Goal: Task Accomplishment & Management: Manage account settings

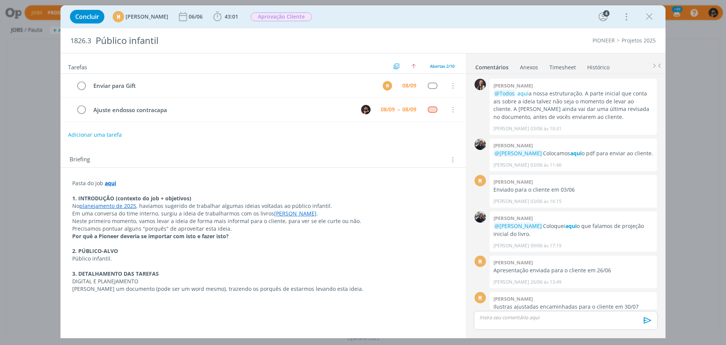
scroll to position [315, 0]
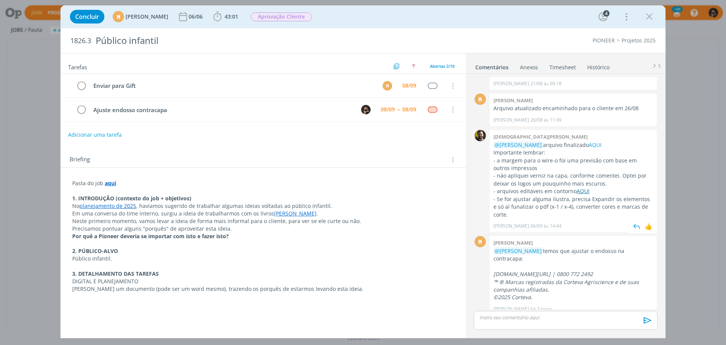
click at [584, 191] on link "AQUI" at bounding box center [583, 190] width 13 height 7
drag, startPoint x: 548, startPoint y: 206, endPoint x: 578, endPoint y: 205, distance: 30.3
click at [578, 205] on p "- Se for ajustar alguma ilustra, precisa Expandir os elementos e só aí funaliza…" at bounding box center [574, 206] width 160 height 23
drag, startPoint x: 493, startPoint y: 207, endPoint x: 567, endPoint y: 207, distance: 73.8
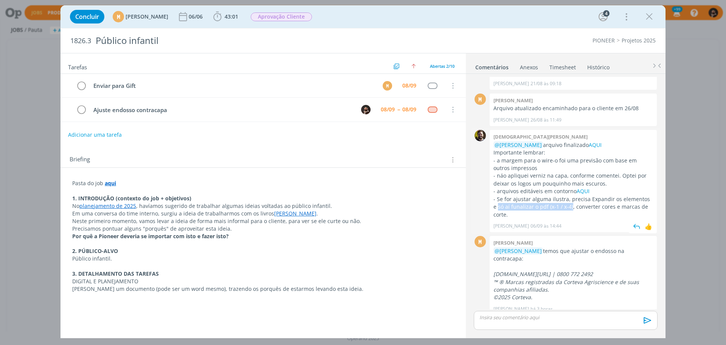
click at [567, 207] on div "[PERSON_NAME] @[PERSON_NAME] arquivo finalizado AQUI Importante lembrar: - a ma…" at bounding box center [573, 181] width 167 height 102
click at [567, 207] on p "- Se for ajustar alguma ilustra, precisa Expandir os elementos e só aí funaliza…" at bounding box center [574, 206] width 160 height 23
drag, startPoint x: 561, startPoint y: 205, endPoint x: 567, endPoint y: 207, distance: 6.3
click at [567, 207] on p "- Se for ajustar alguma ilustra, precisa Expandir os elementos e só aí funaliza…" at bounding box center [574, 206] width 160 height 23
click at [567, 205] on p "- Se for ajustar alguma ilustra, precisa Expandir os elementos e só aí funaliza…" at bounding box center [574, 206] width 160 height 23
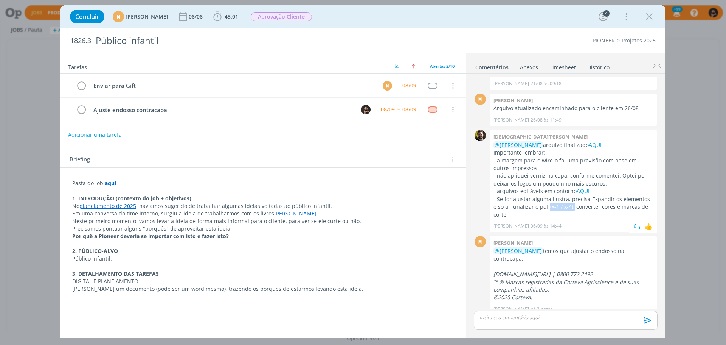
click at [545, 207] on p "- Se for ajustar alguma ilustra, precisa Expandir os elementos e só aí funaliza…" at bounding box center [574, 206] width 160 height 23
drag, startPoint x: 544, startPoint y: 206, endPoint x: 564, endPoint y: 208, distance: 20.1
click at [564, 208] on p "- Se for ajustar alguma ilustra, precisa Expandir os elementos e só aí funaliza…" at bounding box center [574, 206] width 160 height 23
click at [562, 204] on p "- Se for ajustar alguma ilustra, precisa Expandir os elementos e só aí funaliza…" at bounding box center [574, 206] width 160 height 23
drag, startPoint x: 544, startPoint y: 207, endPoint x: 568, endPoint y: 206, distance: 23.8
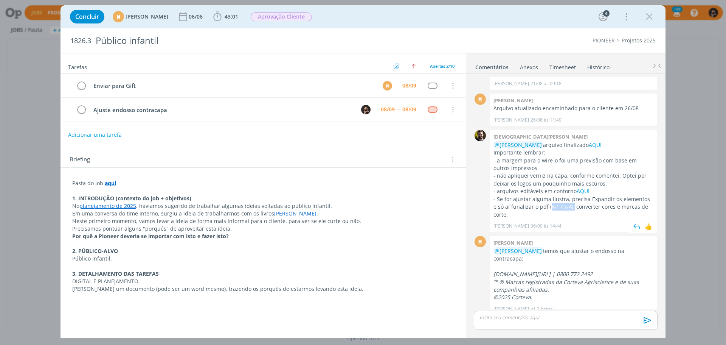
click at [568, 206] on p "- Se for ajustar alguma ilustra, precisa Expandir os elementos e só aí funaliza…" at bounding box center [574, 206] width 160 height 23
click at [551, 211] on p "- Se for ajustar alguma ilustra, precisa Expandir os elementos e só aí funaliza…" at bounding box center [574, 206] width 160 height 23
drag, startPoint x: 543, startPoint y: 207, endPoint x: 561, endPoint y: 203, distance: 18.5
click at [561, 203] on p "- Se for ajustar alguma ilustra, precisa Expandir os elementos e só aí funaliza…" at bounding box center [574, 206] width 160 height 23
click at [589, 317] on p "dialog" at bounding box center [566, 317] width 172 height 7
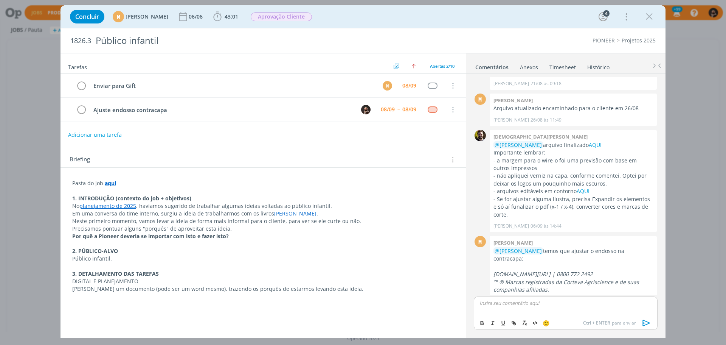
scroll to position [329, 0]
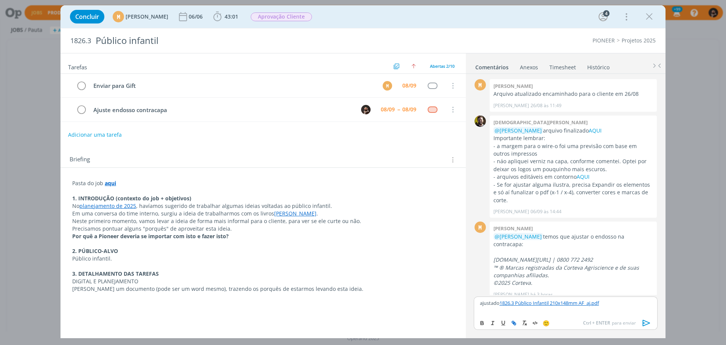
click at [646, 323] on icon "dialog" at bounding box center [646, 322] width 11 height 11
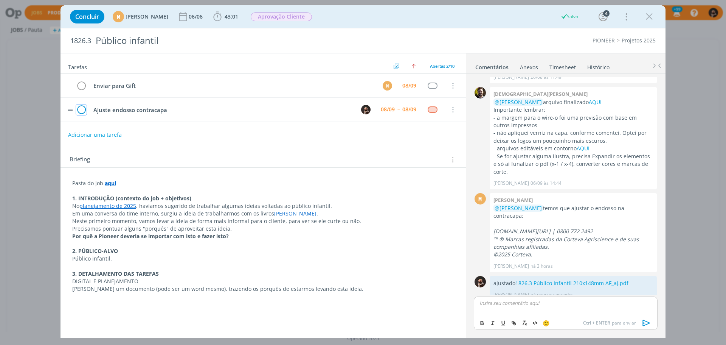
click at [81, 111] on icon "dialog" at bounding box center [81, 109] width 11 height 11
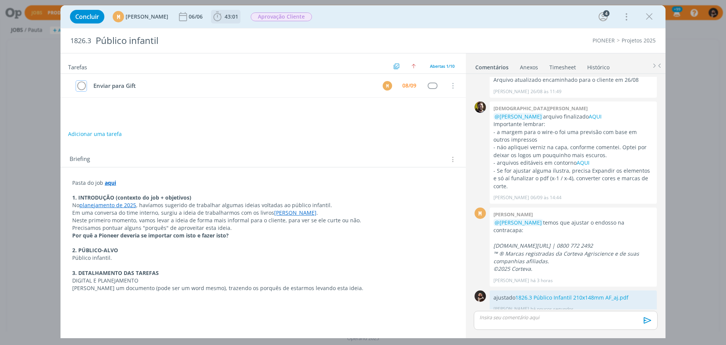
click at [238, 14] on span "43:01" at bounding box center [232, 16] width 14 height 7
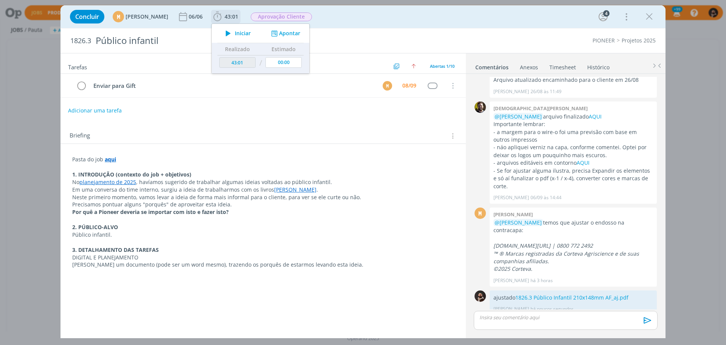
click at [301, 36] on button "Apontar" at bounding box center [284, 34] width 31 height 8
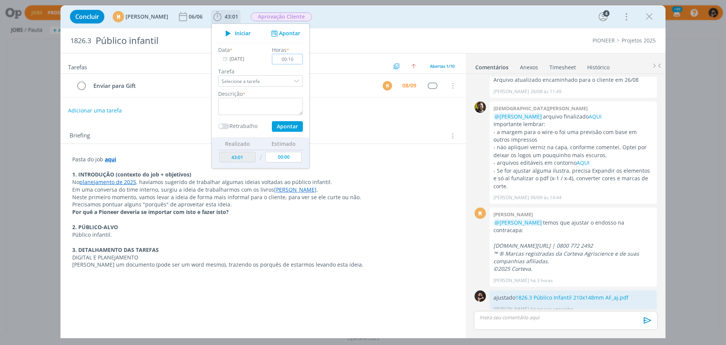
type input "00:10"
click at [284, 108] on textarea "dialog" at bounding box center [260, 106] width 85 height 17
type textarea "ajuste"
click at [303, 124] on button "Apontar" at bounding box center [287, 126] width 31 height 11
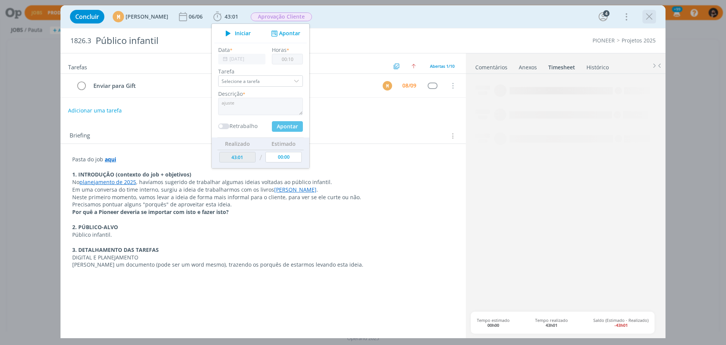
type input "43:11"
click at [649, 13] on icon "dialog" at bounding box center [649, 16] width 11 height 11
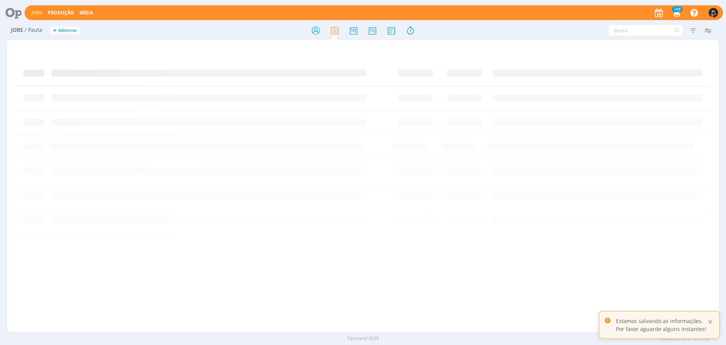
click at [710, 321] on div at bounding box center [710, 321] width 7 height 7
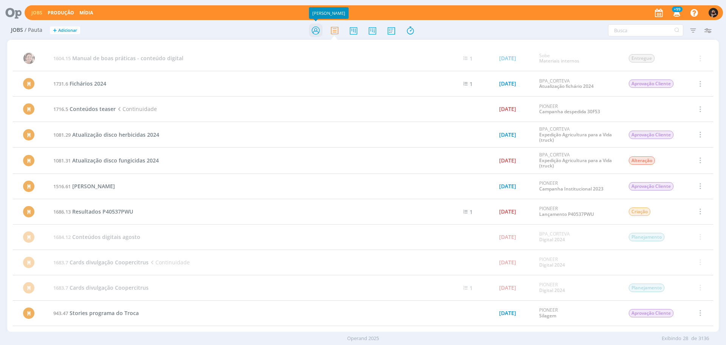
click at [316, 32] on icon at bounding box center [316, 30] width 14 height 15
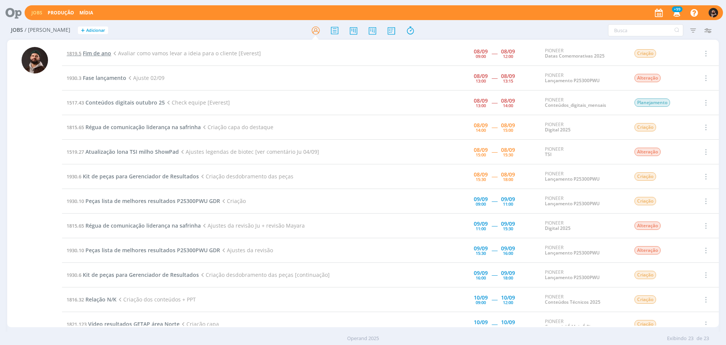
click at [96, 51] on span "Fim de ano" at bounding box center [97, 53] width 28 height 7
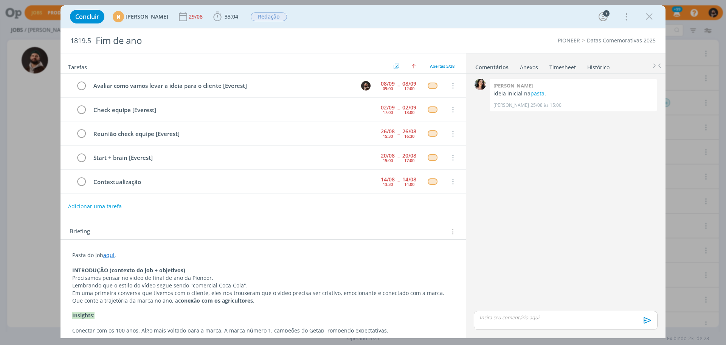
click at [564, 63] on link "Timesheet" at bounding box center [562, 65] width 27 height 11
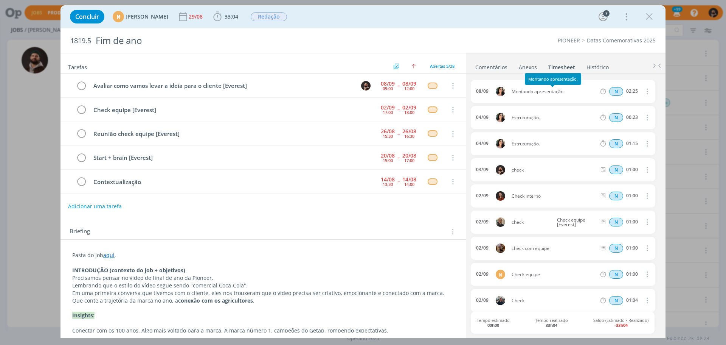
drag, startPoint x: 559, startPoint y: 90, endPoint x: 511, endPoint y: 88, distance: 47.7
click at [511, 88] on div "08/09 Montando apresentação. N 02:25 Excluir" at bounding box center [563, 91] width 185 height 23
copy span "Montando apresentação."
click at [83, 85] on icon "dialog" at bounding box center [81, 85] width 11 height 11
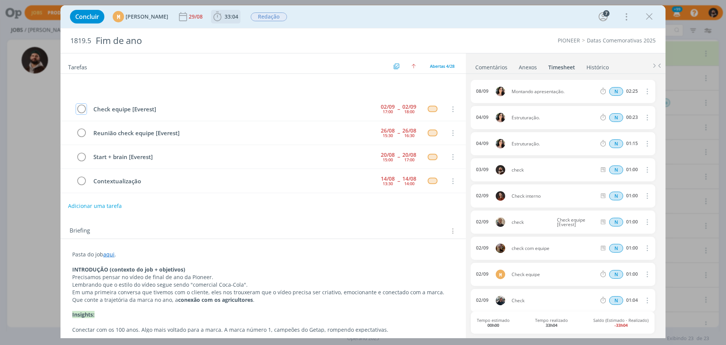
click at [238, 19] on span "33:04" at bounding box center [232, 16] width 14 height 7
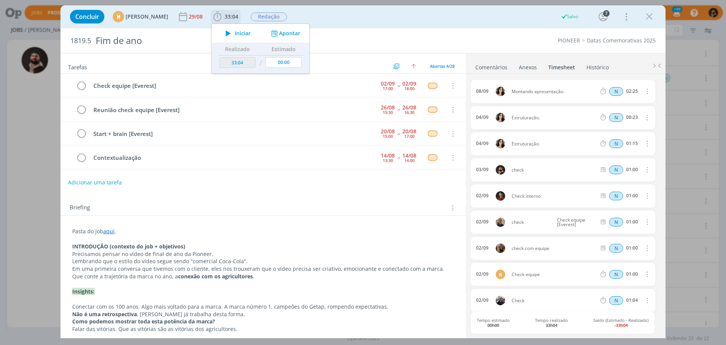
click at [301, 34] on button "Apontar" at bounding box center [284, 34] width 31 height 8
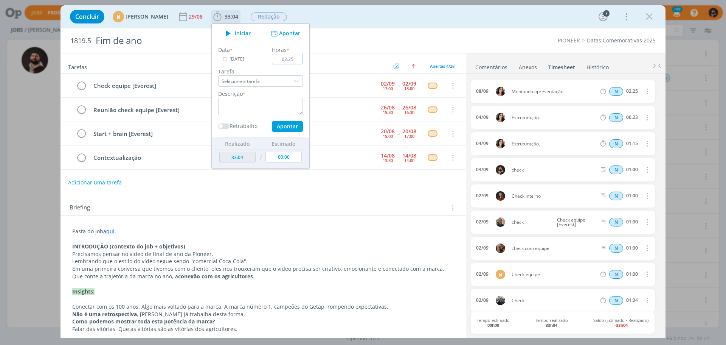
type input "02:25"
click at [281, 109] on textarea "dialog" at bounding box center [260, 106] width 85 height 17
type textarea "e"
type textarea "c"
type textarea "e"
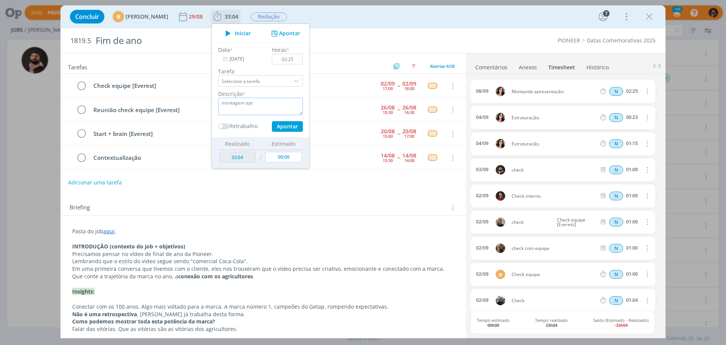
type textarea "montagem apt"
click at [302, 126] on button "Apontar" at bounding box center [287, 126] width 31 height 11
type input "35:29"
type input "00:00"
click at [649, 16] on icon "dialog" at bounding box center [649, 16] width 11 height 11
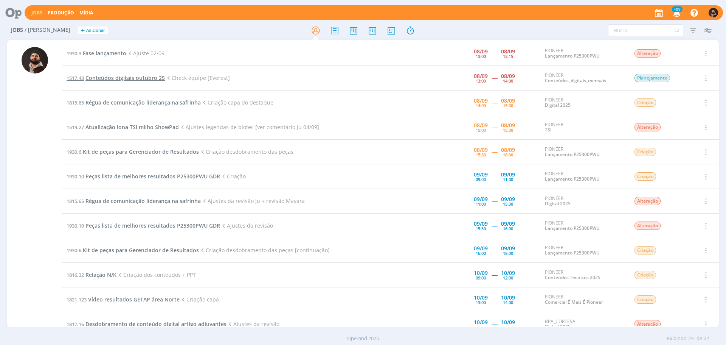
click at [146, 77] on span "Conteúdos digitais outubro 25" at bounding box center [124, 77] width 79 height 7
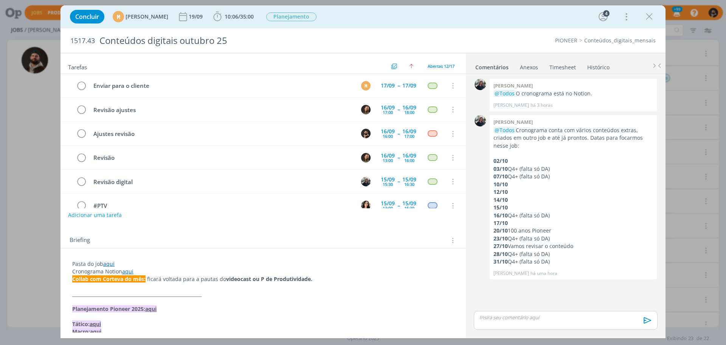
scroll to position [159, 0]
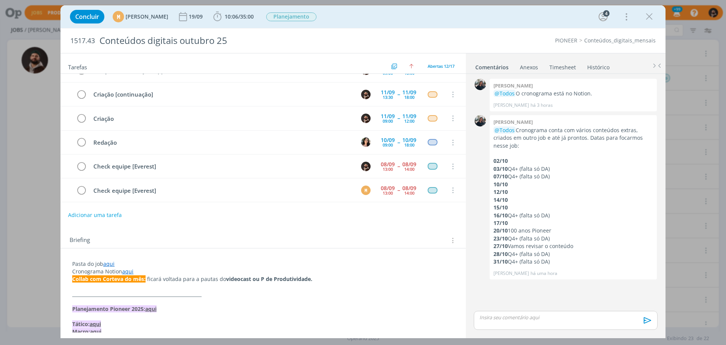
click at [553, 65] on link "Timesheet" at bounding box center [562, 65] width 27 height 11
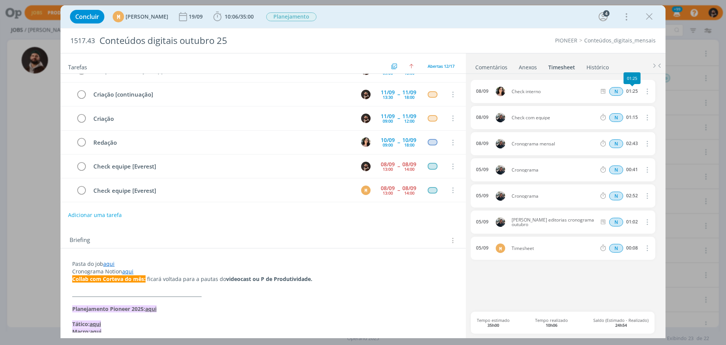
drag, startPoint x: 640, startPoint y: 91, endPoint x: 625, endPoint y: 90, distance: 14.8
click at [625, 90] on div "N 01:25 Excluir" at bounding box center [625, 91] width 56 height 11
drag, startPoint x: 625, startPoint y: 90, endPoint x: 640, endPoint y: 92, distance: 14.9
click at [640, 92] on div "N 01:25 Excluir" at bounding box center [625, 91] width 56 height 11
copy div "01:25 Excluir"
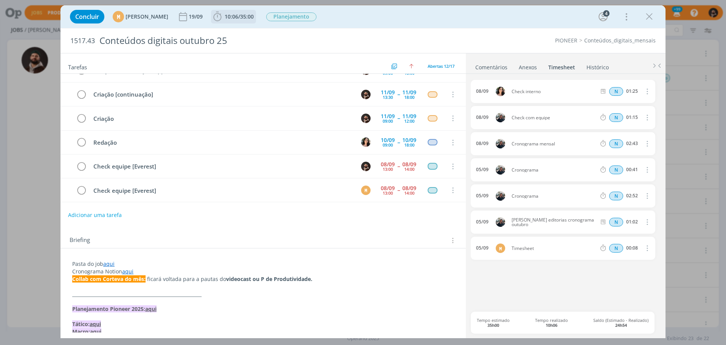
click at [254, 13] on span "35:00" at bounding box center [247, 16] width 14 height 7
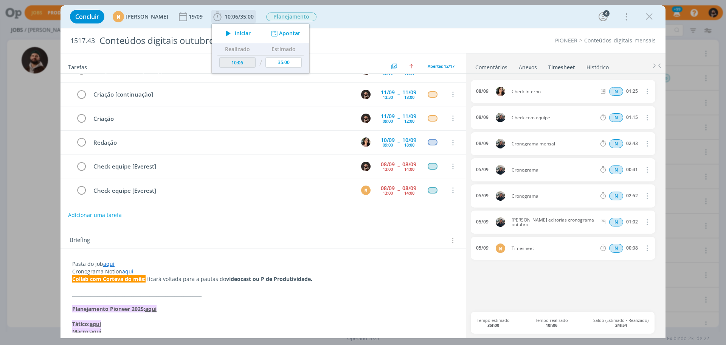
click at [301, 30] on button "Apontar" at bounding box center [284, 34] width 31 height 8
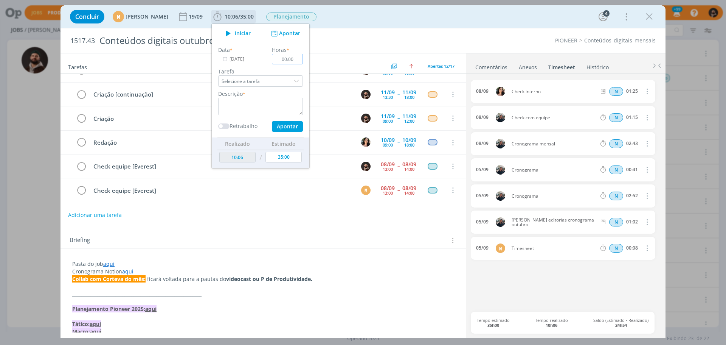
paste input "1:25"
type input "01:25"
click at [272, 106] on textarea "dialog" at bounding box center [260, 106] width 85 height 17
type textarea "check"
click at [303, 127] on button "Apontar" at bounding box center [287, 126] width 31 height 11
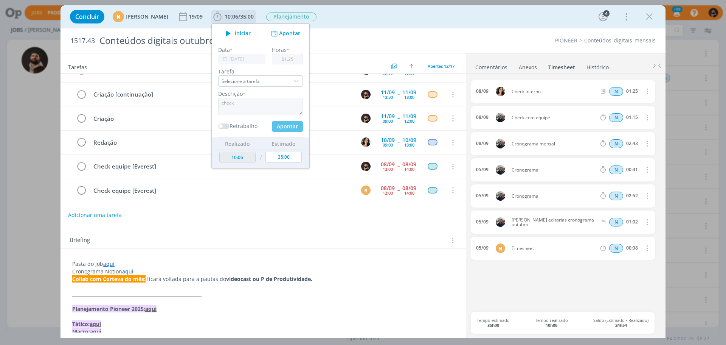
type input "11:31"
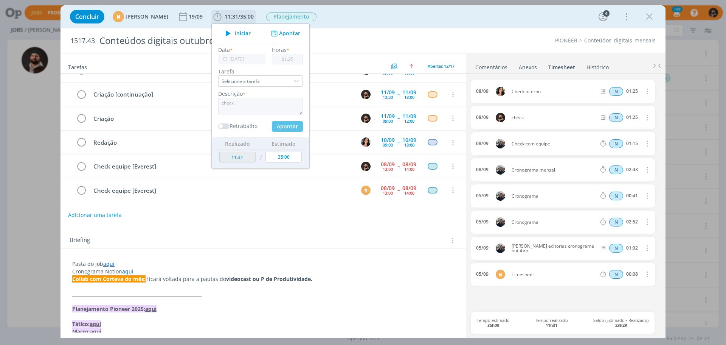
type input "00:00"
click at [81, 166] on icon "dialog" at bounding box center [81, 166] width 11 height 11
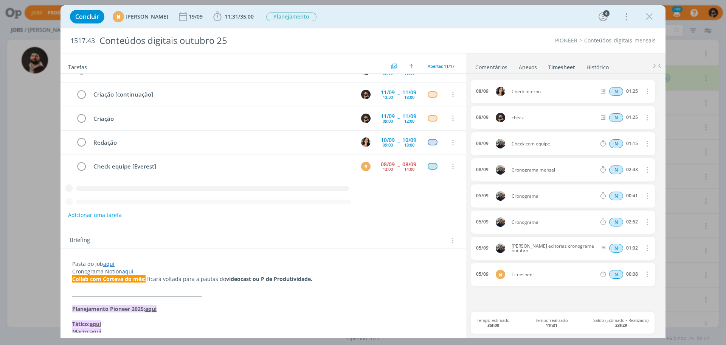
scroll to position [135, 0]
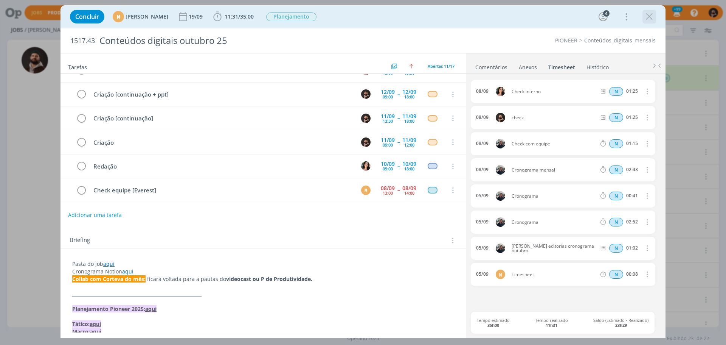
click at [650, 17] on icon "dialog" at bounding box center [649, 16] width 11 height 11
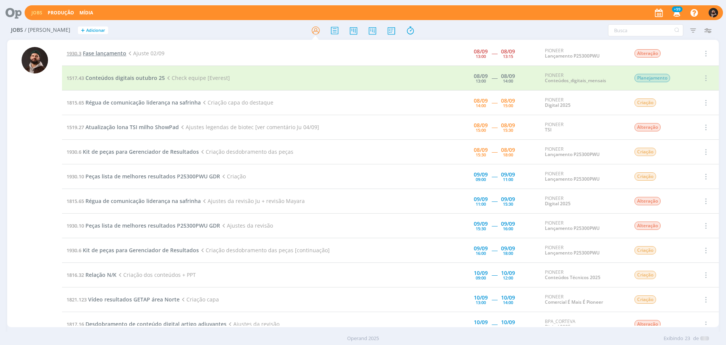
click at [112, 50] on span "Fase lançamento" at bounding box center [104, 53] width 43 height 7
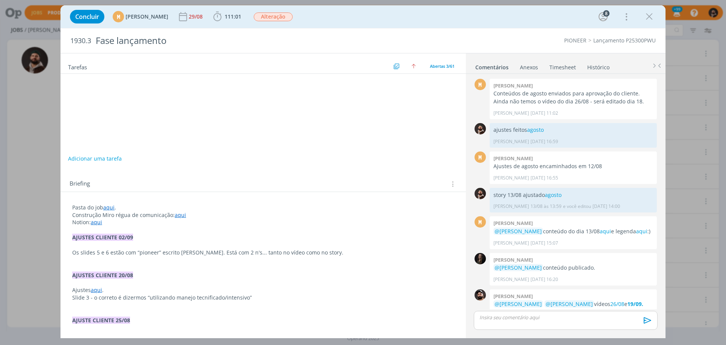
scroll to position [549, 0]
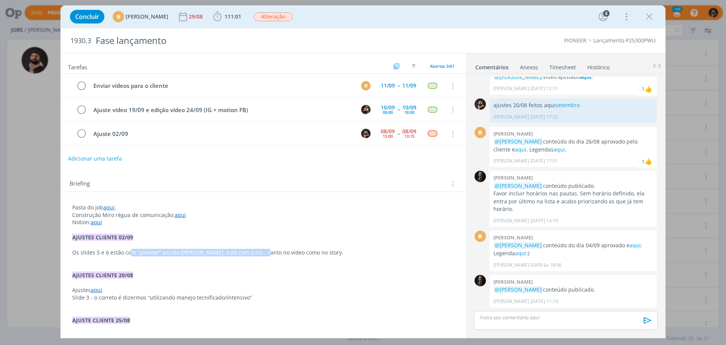
drag, startPoint x: 129, startPoint y: 251, endPoint x: 260, endPoint y: 254, distance: 131.3
click at [260, 254] on p "Os slides 5 e 6 estão com “pioneer” escrito [PERSON_NAME]. Está com 2 n's... ta…" at bounding box center [263, 253] width 382 height 8
click at [260, 254] on p "Os slides 5 e 6 estão com “pioneer” escrito [PERSON_NAME]. Está com 2 n's... ta…" at bounding box center [263, 253] width 381 height 8
drag, startPoint x: 220, startPoint y: 251, endPoint x: 326, endPoint y: 251, distance: 105.9
click at [326, 251] on p "Os slides 5 e 6 estão com “pioneer” escrito [PERSON_NAME]. Está com 2 n's... ta…" at bounding box center [263, 253] width 381 height 8
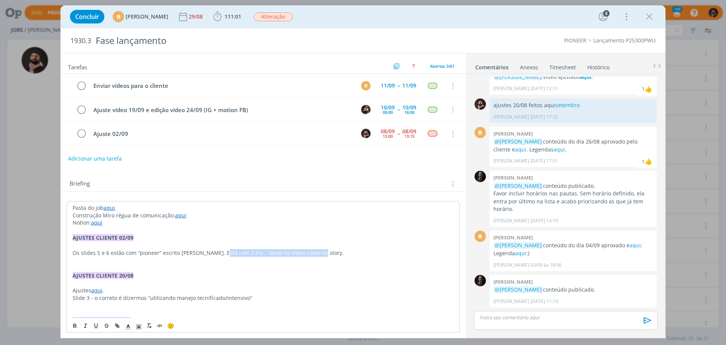
click at [326, 251] on p "Os slides 5 e 6 estão com “pioneer” escrito [PERSON_NAME]. Está com 2 n's... ta…" at bounding box center [263, 253] width 381 height 8
click at [580, 318] on p "dialog" at bounding box center [566, 317] width 172 height 7
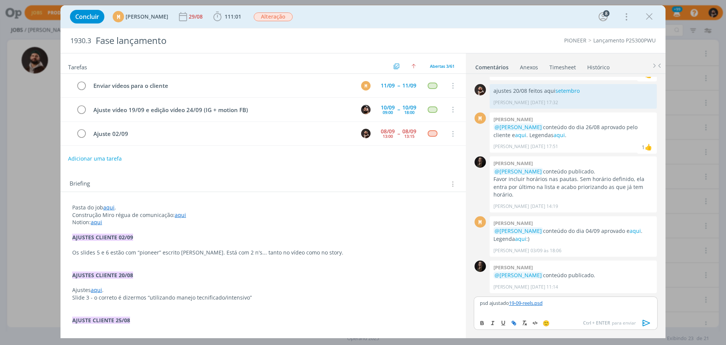
click at [645, 321] on icon "dialog" at bounding box center [646, 322] width 11 height 11
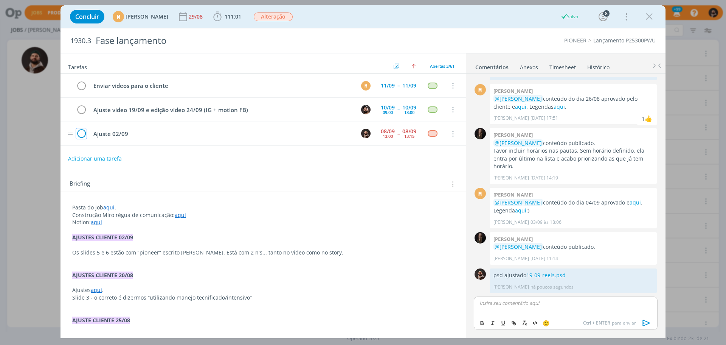
click at [80, 132] on icon "dialog" at bounding box center [81, 133] width 11 height 11
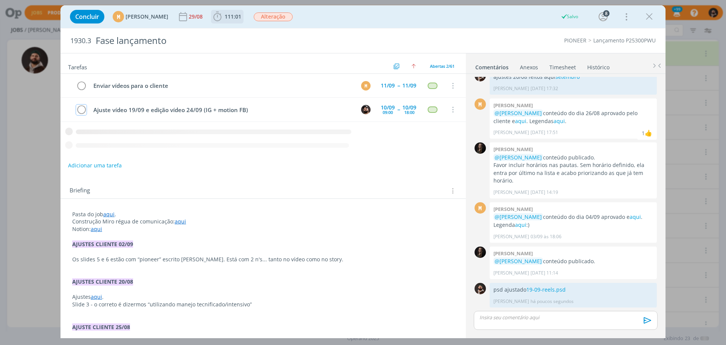
click at [241, 17] on span "111:01" at bounding box center [233, 16] width 17 height 7
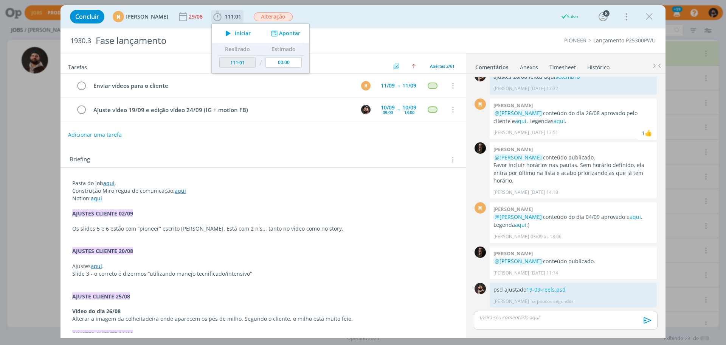
click at [301, 36] on button "Apontar" at bounding box center [284, 34] width 31 height 8
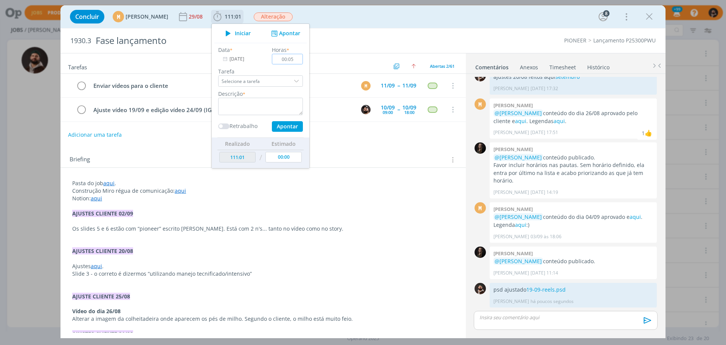
type input "00:05"
click at [298, 114] on textarea "dialog" at bounding box center [260, 106] width 85 height 17
type textarea "ajuste"
click at [301, 124] on button "Apontar" at bounding box center [287, 126] width 31 height 11
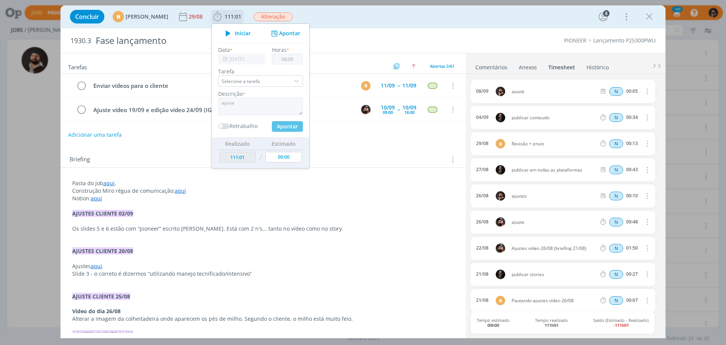
type input "111:06"
type input "00:00"
click at [649, 15] on icon "dialog" at bounding box center [649, 16] width 11 height 11
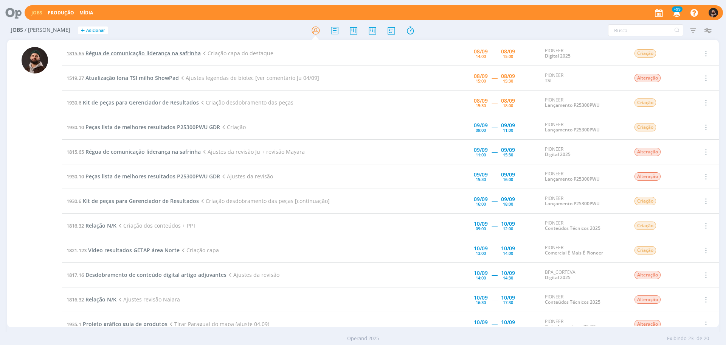
click at [163, 55] on span "Régua de comunicação liderança na safrinha" at bounding box center [142, 53] width 115 height 7
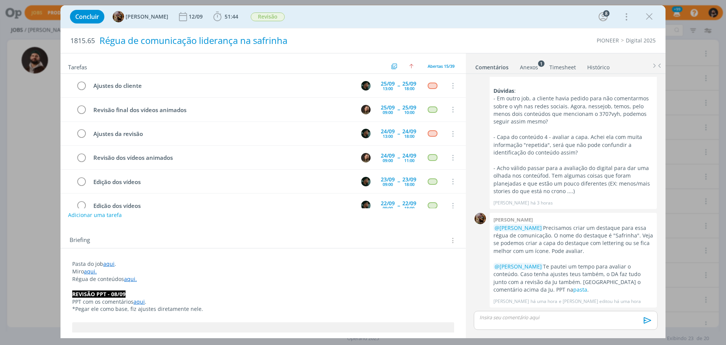
scroll to position [231, 0]
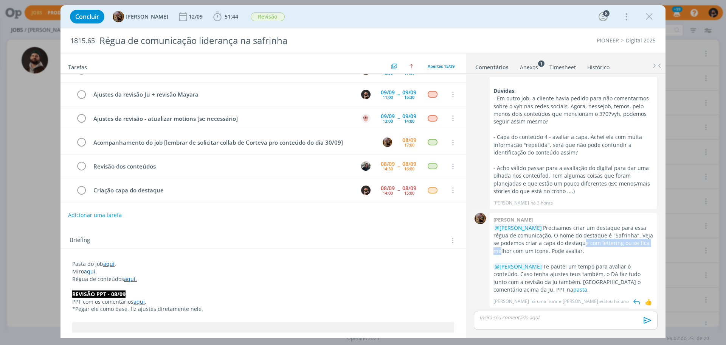
drag, startPoint x: 573, startPoint y: 240, endPoint x: 642, endPoint y: 244, distance: 68.6
click at [642, 244] on p "@[PERSON_NAME] Precisamos criar um destaque para essa régua de comunicação. O n…" at bounding box center [574, 239] width 160 height 31
click at [587, 250] on p "@[PERSON_NAME] Precisamos criar um destaque para essa régua de comunicação. O n…" at bounding box center [574, 239] width 160 height 31
drag, startPoint x: 487, startPoint y: 249, endPoint x: 598, endPoint y: 249, distance: 110.8
click at [598, 249] on div "0 [PERSON_NAME] @[PERSON_NAME] Precisamos criar um destaque para essa régua de …" at bounding box center [566, 260] width 190 height 98
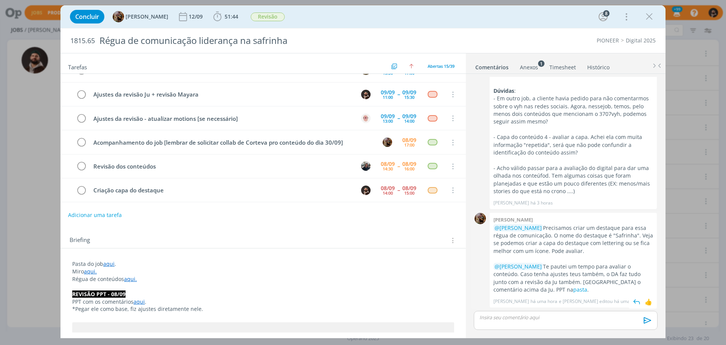
click at [598, 249] on p "@[PERSON_NAME] Precisamos criar um destaque para essa régua de comunicação. O n…" at bounding box center [574, 239] width 160 height 31
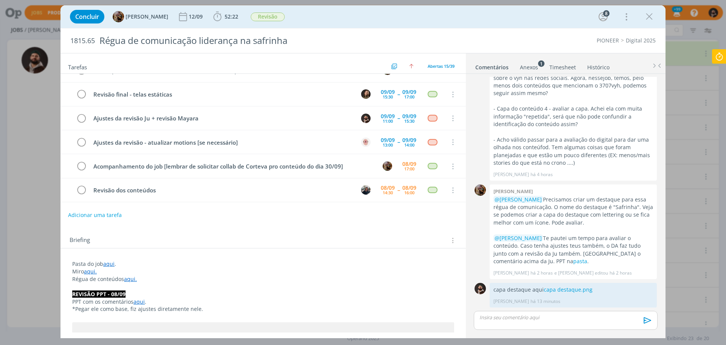
scroll to position [207, 0]
click at [652, 15] on icon "dialog" at bounding box center [649, 16] width 11 height 11
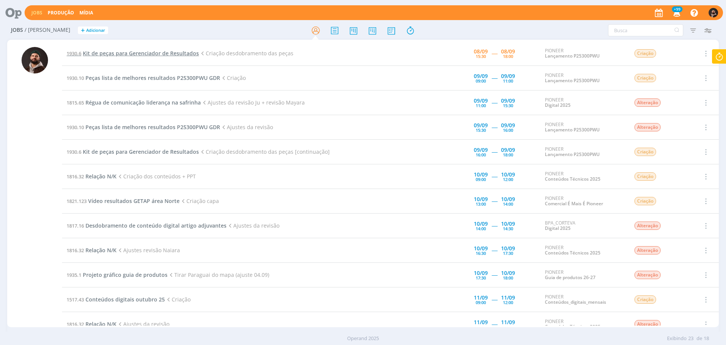
click at [160, 51] on span "Kit de peças para Gerenciador de Resultados" at bounding box center [141, 53] width 116 height 7
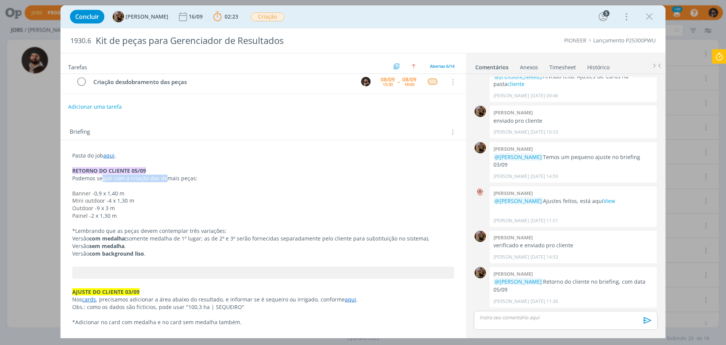
scroll to position [109, 0]
drag, startPoint x: 115, startPoint y: 179, endPoint x: 198, endPoint y: 179, distance: 83.6
click at [198, 179] on p "Podemos seguir com a criação das demais peças:" at bounding box center [263, 178] width 382 height 8
click at [198, 179] on p "Podemos seguir com a criação das demais peças:" at bounding box center [263, 178] width 381 height 8
drag, startPoint x: 72, startPoint y: 229, endPoint x: 230, endPoint y: 226, distance: 158.5
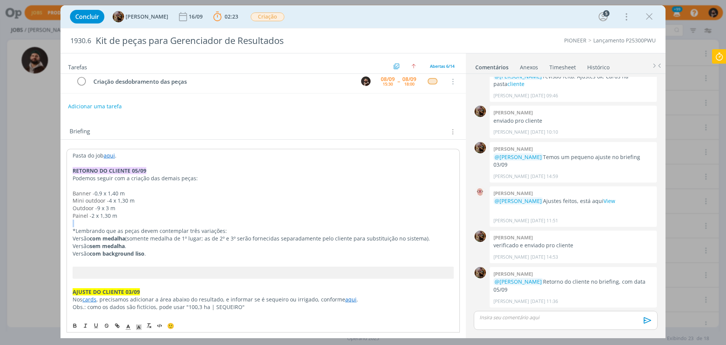
click at [225, 230] on p "*Lembrando que as peças devem contemplar três variações:" at bounding box center [263, 231] width 381 height 8
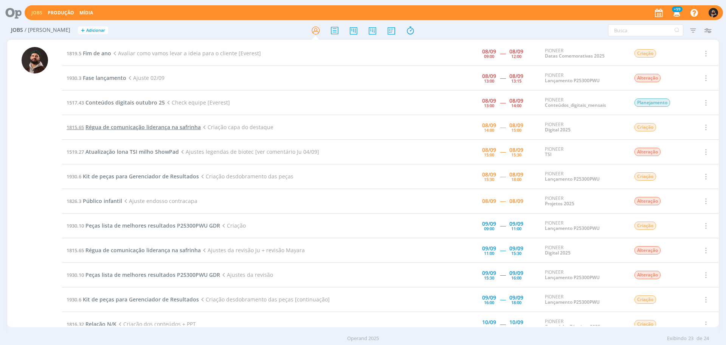
click at [165, 126] on span "Régua de comunicação liderança na safrinha" at bounding box center [142, 126] width 115 height 7
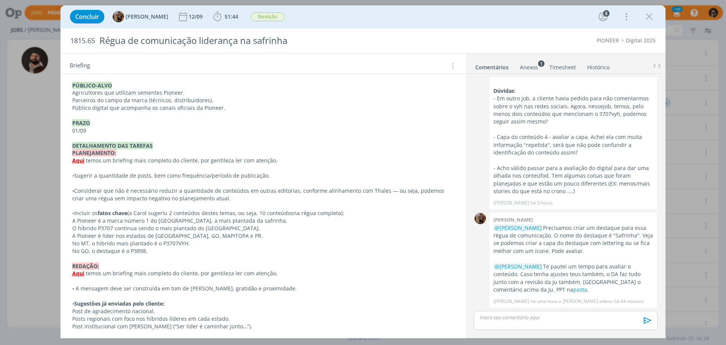
scroll to position [483, 0]
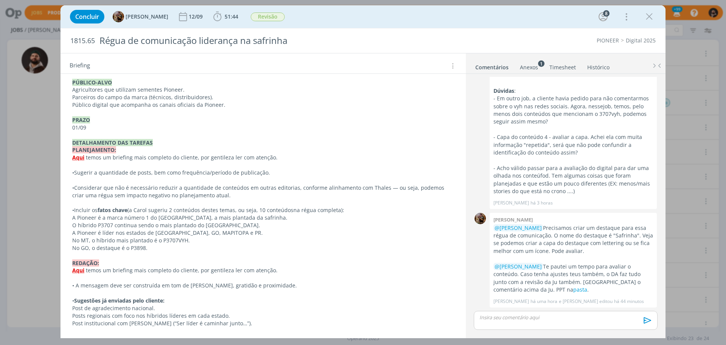
click at [27, 254] on div "Concluir Amanda Rodrigues 12/09 51:44 Iniciar Apontar Data * 08/09/2025 Horas *…" at bounding box center [363, 172] width 726 height 345
click at [654, 14] on icon "dialog" at bounding box center [649, 16] width 11 height 11
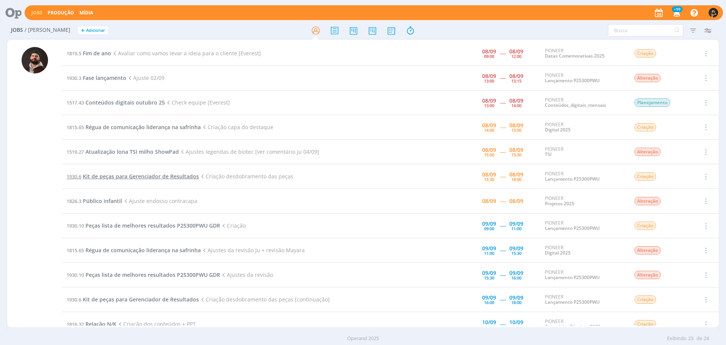
click at [157, 174] on span "Kit de peças para Gerenciador de Resultados" at bounding box center [141, 175] width 116 height 7
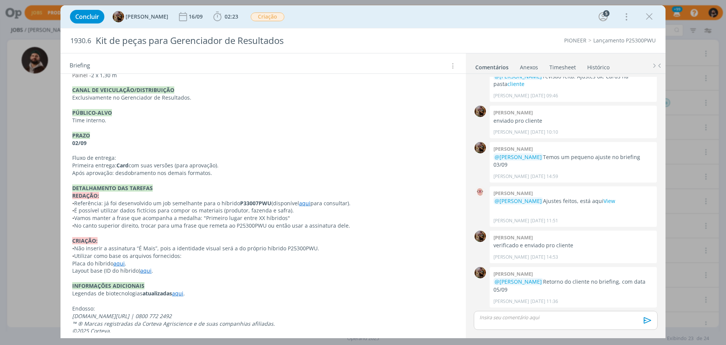
scroll to position [598, 0]
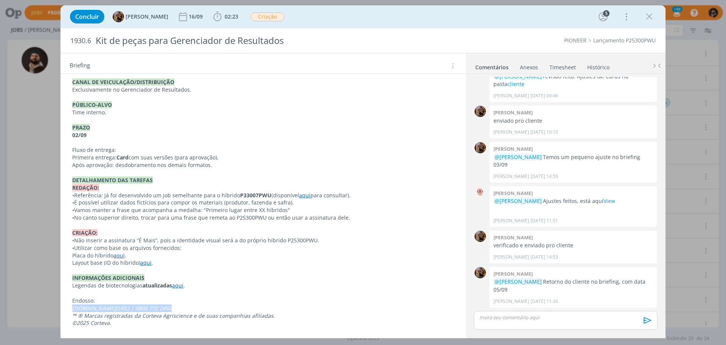
drag, startPoint x: 84, startPoint y: 309, endPoint x: 172, endPoint y: 307, distance: 87.8
copy em "[DOMAIN_NAME][URL] | 0800 772 2492"
click at [652, 17] on icon "dialog" at bounding box center [649, 16] width 11 height 11
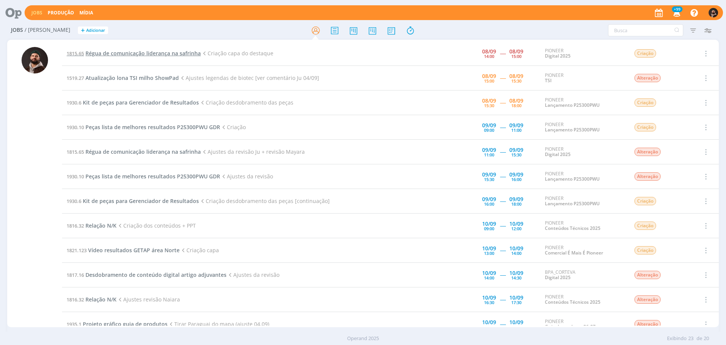
click at [188, 51] on span "Régua de comunicação liderança na safrinha" at bounding box center [142, 53] width 115 height 7
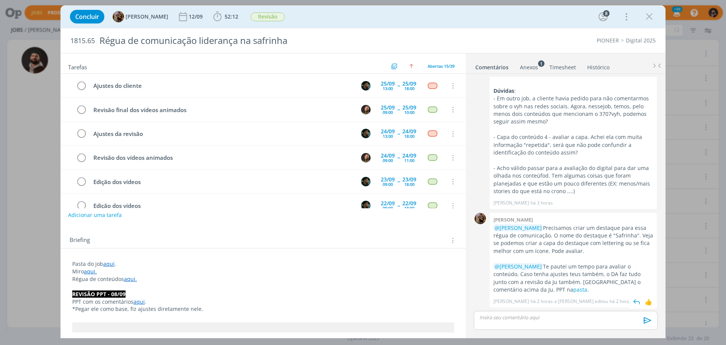
scroll to position [231, 0]
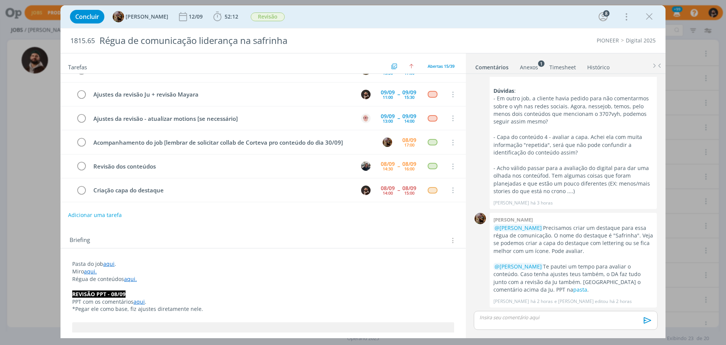
click at [578, 318] on p "dialog" at bounding box center [566, 317] width 172 height 7
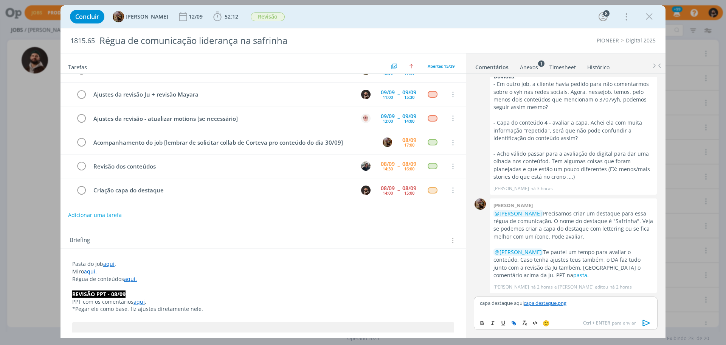
click at [646, 321] on icon "dialog" at bounding box center [647, 323] width 8 height 6
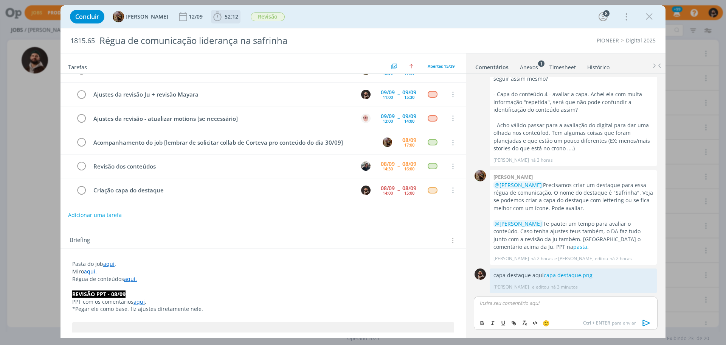
click at [236, 17] on span "52:12" at bounding box center [232, 16] width 14 height 7
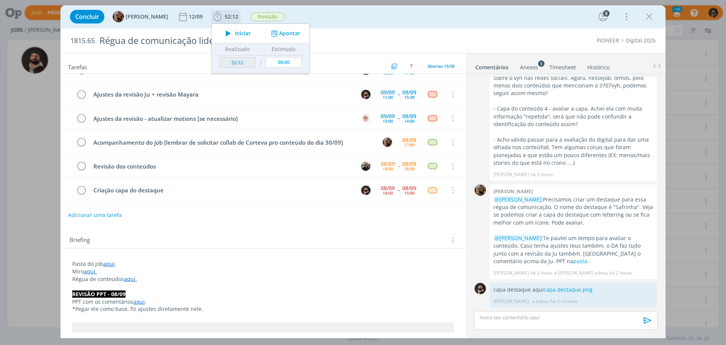
click at [296, 28] on div "Iniciar Apontar" at bounding box center [261, 33] width 98 height 19
click at [292, 36] on button "Apontar" at bounding box center [284, 34] width 31 height 8
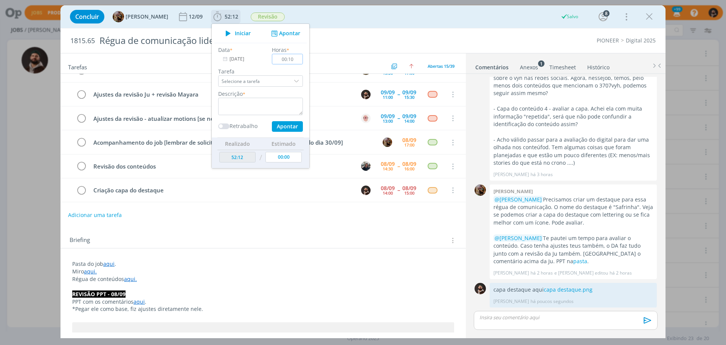
type input "00:10"
click at [267, 104] on textarea "dialog" at bounding box center [260, 106] width 85 height 17
type textarea "capa destaque"
click at [292, 125] on button "Apontar" at bounding box center [287, 126] width 31 height 11
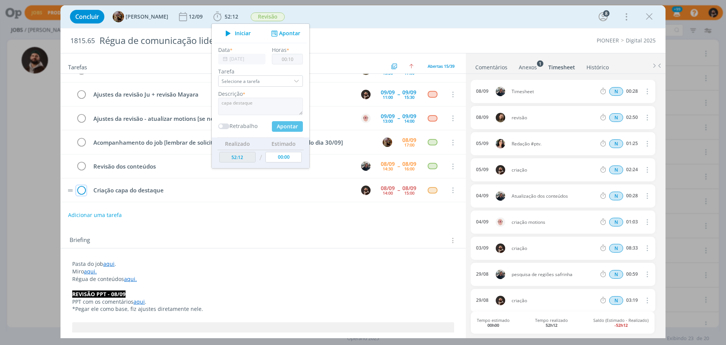
click at [81, 190] on icon "dialog" at bounding box center [81, 190] width 11 height 11
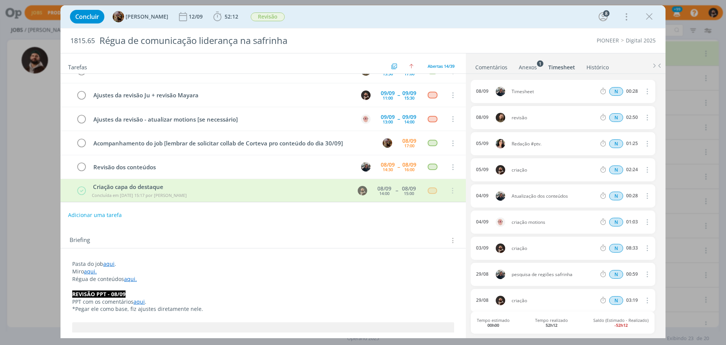
scroll to position [230, 0]
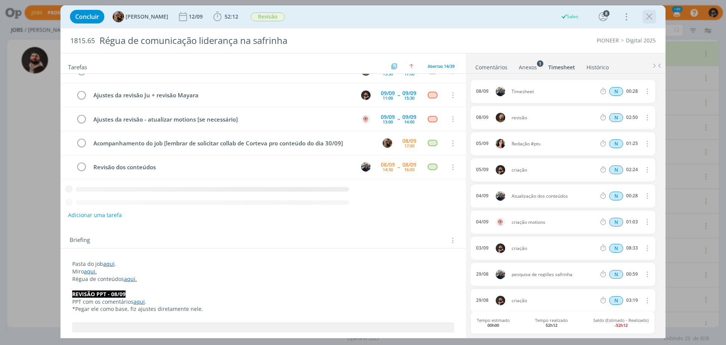
click at [653, 15] on icon "dialog" at bounding box center [649, 16] width 11 height 11
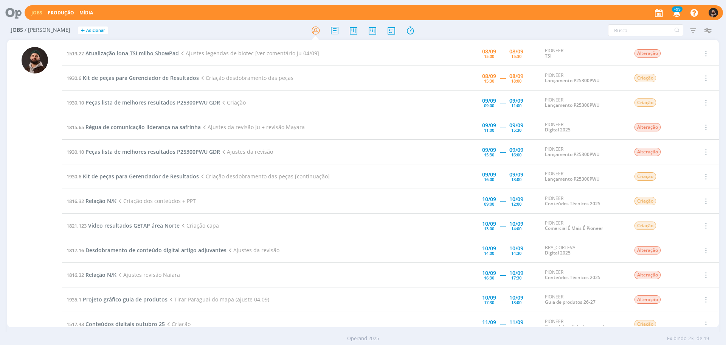
click at [132, 53] on span "Atualização lona TSI milho ShowPad" at bounding box center [131, 53] width 93 height 7
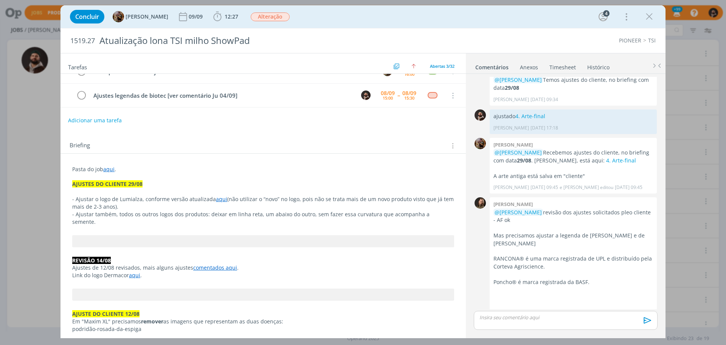
scroll to position [38, 0]
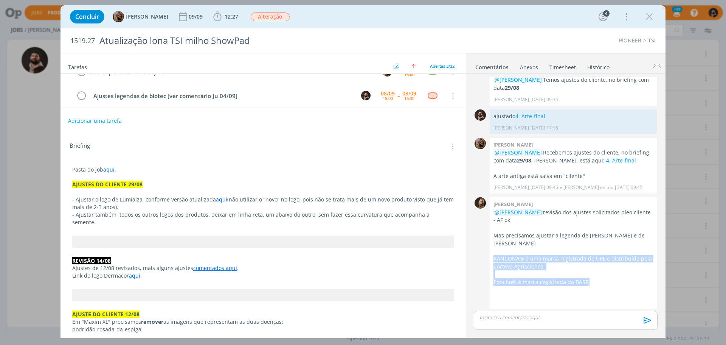
drag, startPoint x: 495, startPoint y: 242, endPoint x: 587, endPoint y: 265, distance: 95.2
click at [587, 265] on div "@Amanda Rodrigues revisão dos ajustes solicitados pleo cliente - AF ok Mas prec…" at bounding box center [574, 258] width 160 height 101
copy div "RANCONA® é uma marca registrada de UPL e distribuído pela Corteva Agriscience. …"
click at [553, 321] on div "dialog" at bounding box center [566, 320] width 184 height 19
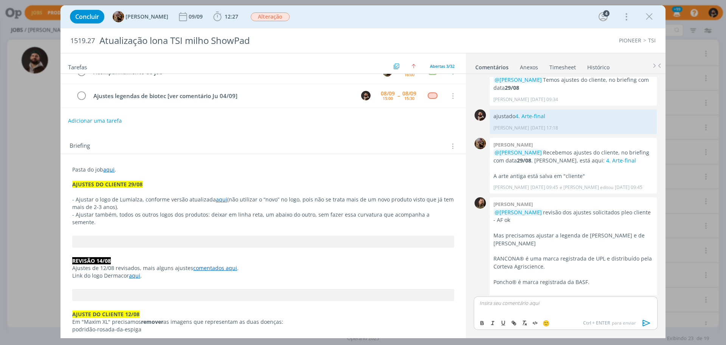
scroll to position [656, 0]
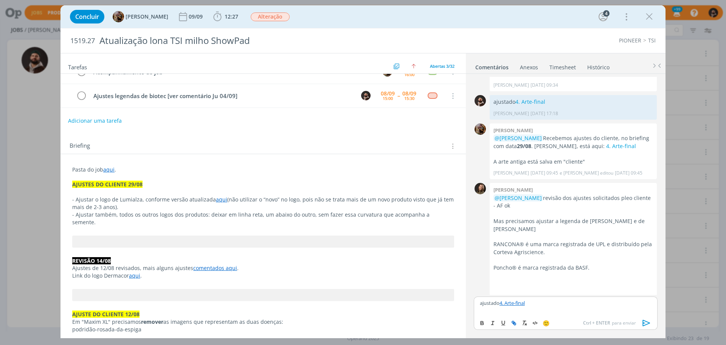
click at [648, 320] on icon "dialog" at bounding box center [646, 322] width 11 height 11
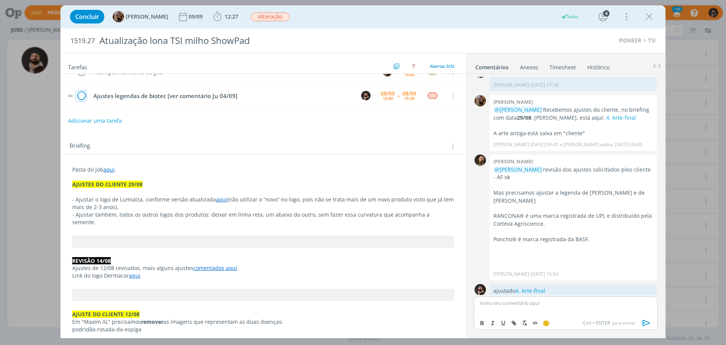
click at [82, 93] on icon "dialog" at bounding box center [81, 95] width 11 height 11
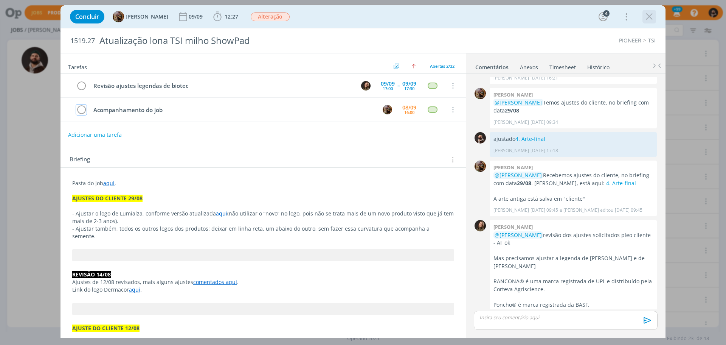
scroll to position [617, 0]
click at [649, 16] on icon "dialog" at bounding box center [649, 16] width 11 height 11
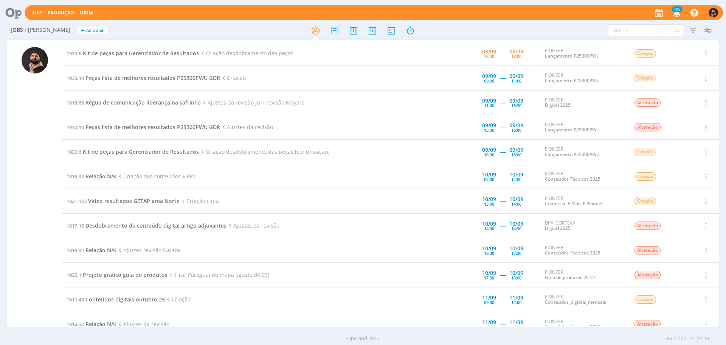
click at [162, 54] on span "Kit de peças para Gerenciador de Resultados" at bounding box center [141, 53] width 116 height 7
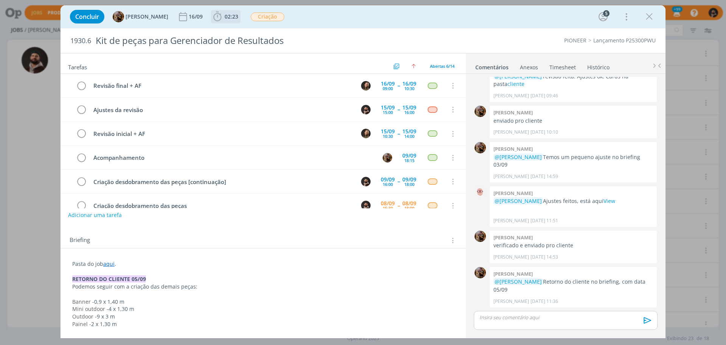
scroll to position [16, 0]
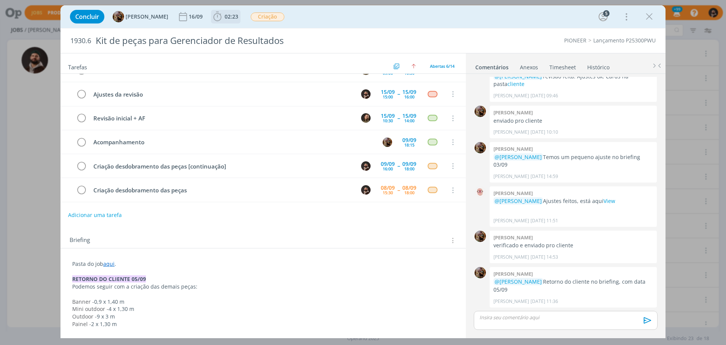
click at [238, 16] on span "02:23" at bounding box center [232, 16] width 14 height 7
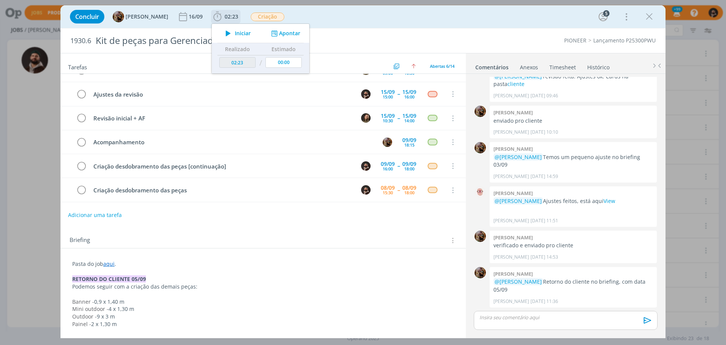
click at [248, 29] on button "Iniciar" at bounding box center [236, 33] width 30 height 11
click at [247, 235] on div "Briefing Briefings Predefinidos Versões do Briefing Ver Briefing do Projeto" at bounding box center [263, 238] width 405 height 20
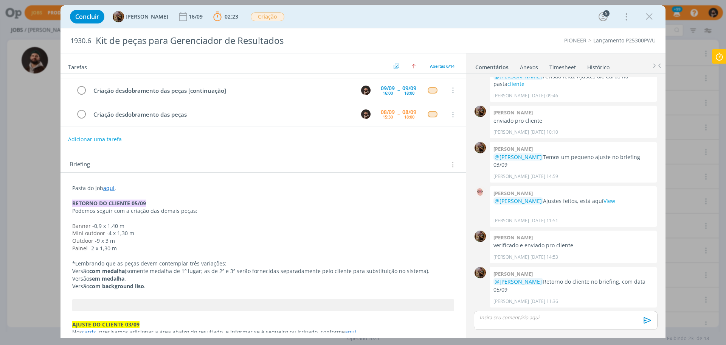
scroll to position [75, 0]
drag, startPoint x: 70, startPoint y: 262, endPoint x: 264, endPoint y: 256, distance: 193.4
click at [264, 256] on p "dialog" at bounding box center [263, 257] width 381 height 8
drag, startPoint x: 63, startPoint y: 263, endPoint x: 205, endPoint y: 262, distance: 141.5
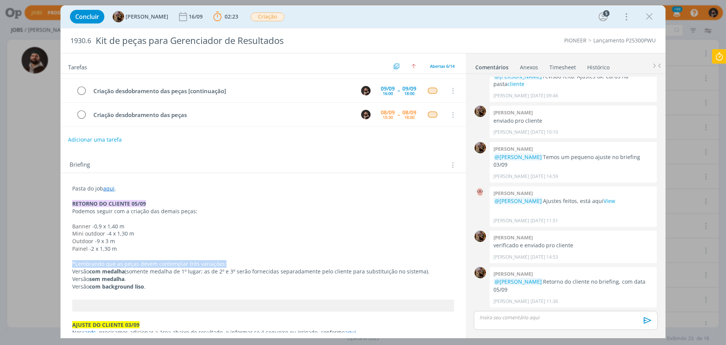
drag, startPoint x: 253, startPoint y: 263, endPoint x: 57, endPoint y: 264, distance: 195.6
click at [57, 264] on div "Concluir Amanda Rodrigues 16/09 02:23 Parar Apontar Data * 08/09/2025 Horas * 0…" at bounding box center [363, 172] width 726 height 345
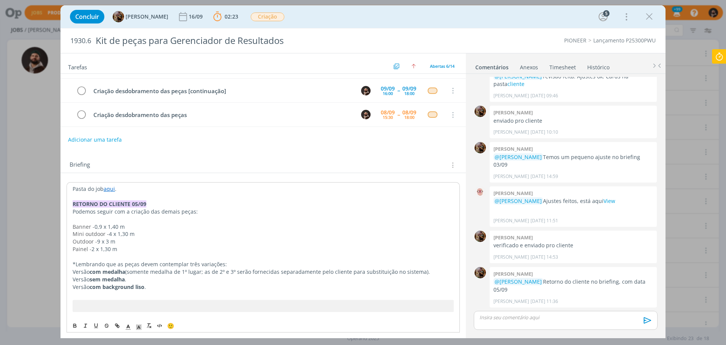
click at [106, 276] on strong "sem medalha" at bounding box center [107, 278] width 35 height 7
drag, startPoint x: 171, startPoint y: 286, endPoint x: 121, endPoint y: 259, distance: 56.5
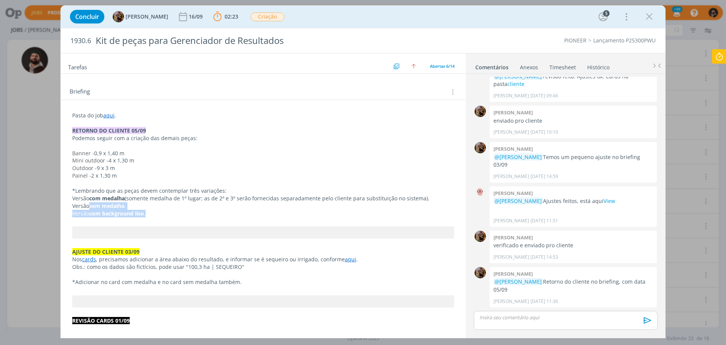
scroll to position [149, 0]
click at [233, 12] on span "02:23" at bounding box center [226, 16] width 28 height 11
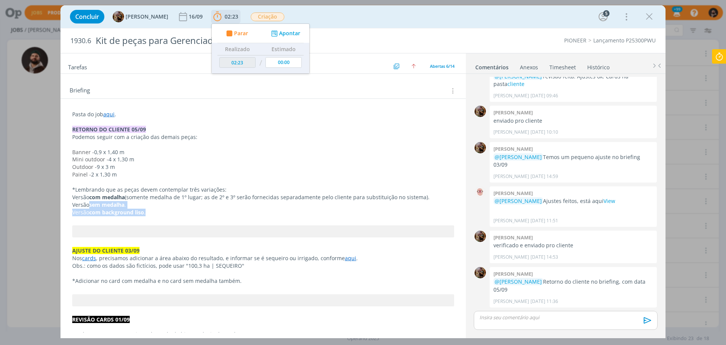
click at [246, 35] on span "Parar" at bounding box center [241, 33] width 14 height 5
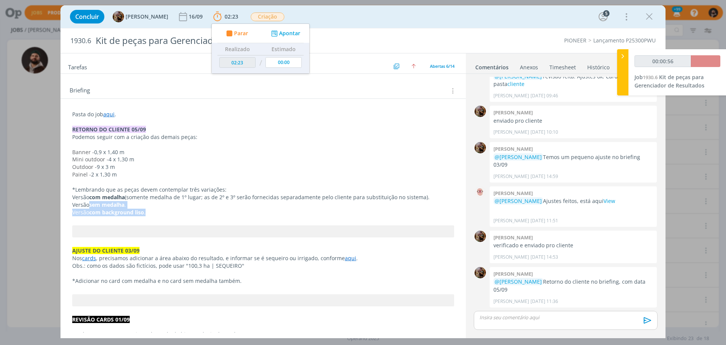
type input "02:24"
click at [706, 59] on span "Parar" at bounding box center [710, 60] width 14 height 7
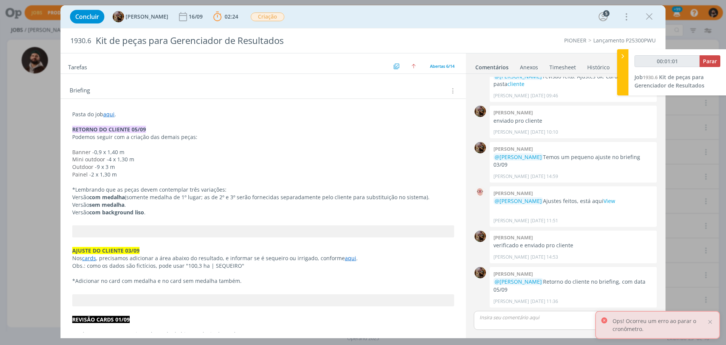
drag, startPoint x: 710, startPoint y: 322, endPoint x: 703, endPoint y: 307, distance: 16.1
click at [710, 322] on div at bounding box center [710, 321] width 7 height 7
type input "00:01:00"
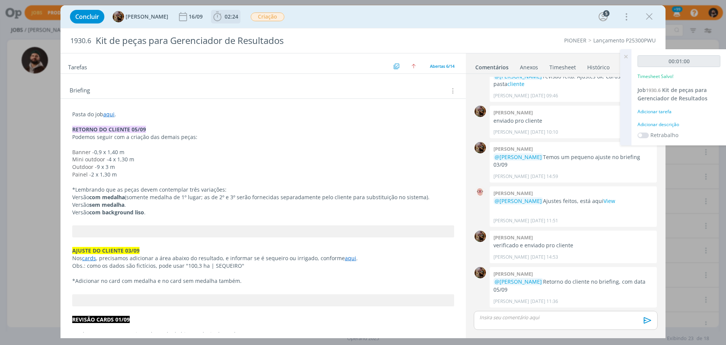
click at [238, 14] on span "02:24" at bounding box center [232, 16] width 14 height 7
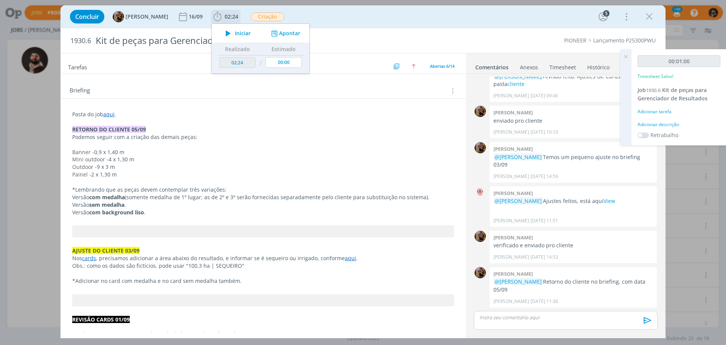
click at [247, 31] on span "Iniciar" at bounding box center [243, 33] width 16 height 5
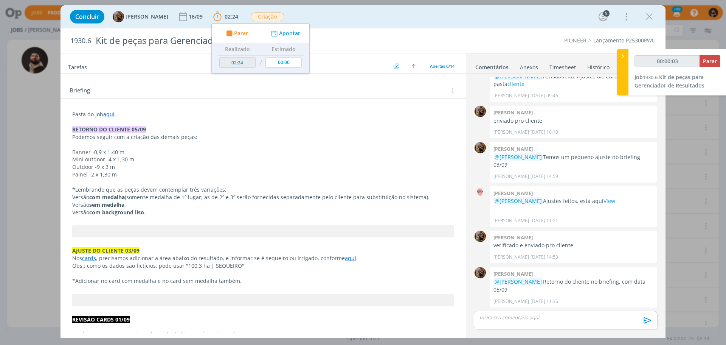
type input "00:00:04"
click at [624, 54] on icon at bounding box center [623, 56] width 8 height 8
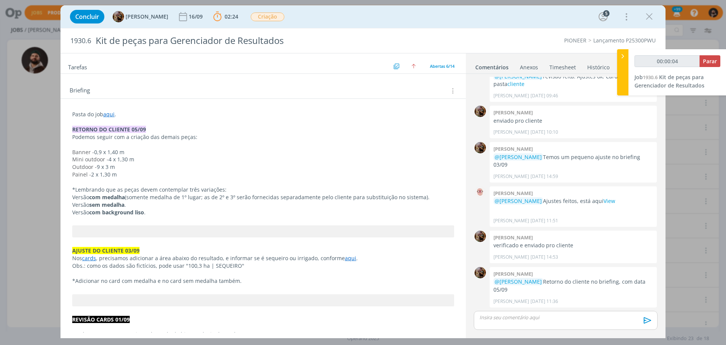
click at [566, 69] on link "Timesheet" at bounding box center [562, 65] width 27 height 11
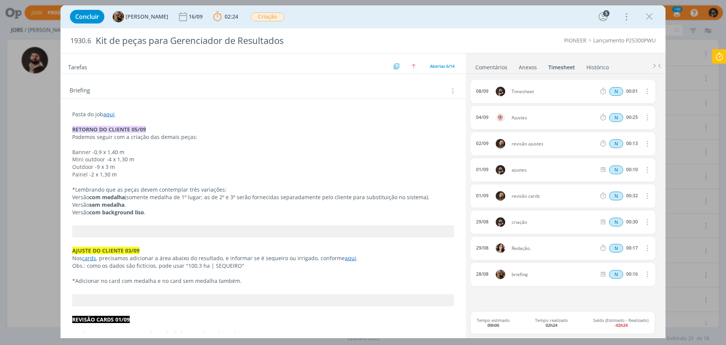
click at [646, 89] on icon "dialog" at bounding box center [647, 91] width 8 height 9
click at [628, 106] on link "Excluir" at bounding box center [626, 105] width 60 height 12
click at [640, 94] on button "Sim" at bounding box center [640, 91] width 15 height 8
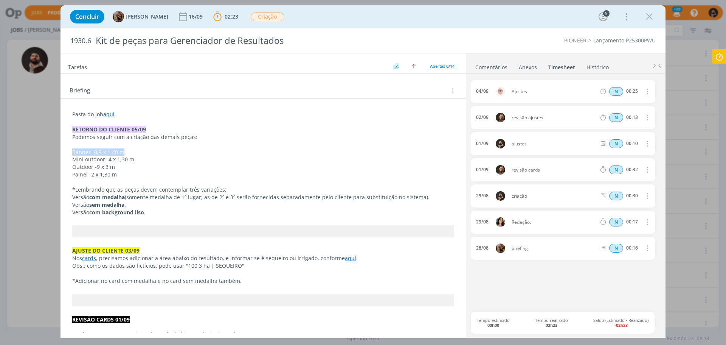
drag, startPoint x: 70, startPoint y: 152, endPoint x: 144, endPoint y: 152, distance: 73.8
click at [122, 174] on p "Painel - 2 x 1,30 m" at bounding box center [263, 175] width 381 height 8
drag, startPoint x: 118, startPoint y: 176, endPoint x: 71, endPoint y: 148, distance: 53.9
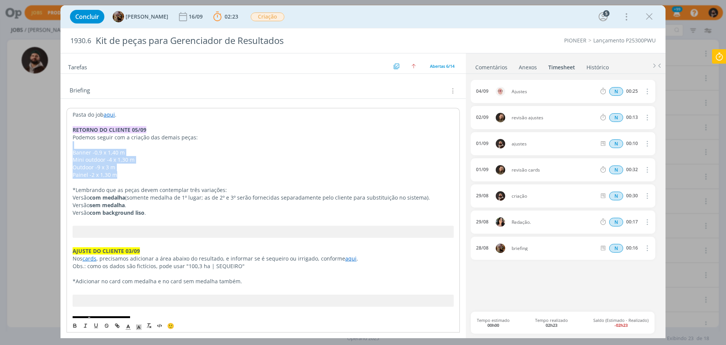
click at [91, 163] on p "Mini outdoor - 4 x 1,30 m" at bounding box center [263, 160] width 381 height 8
